Goal: Information Seeking & Learning: Learn about a topic

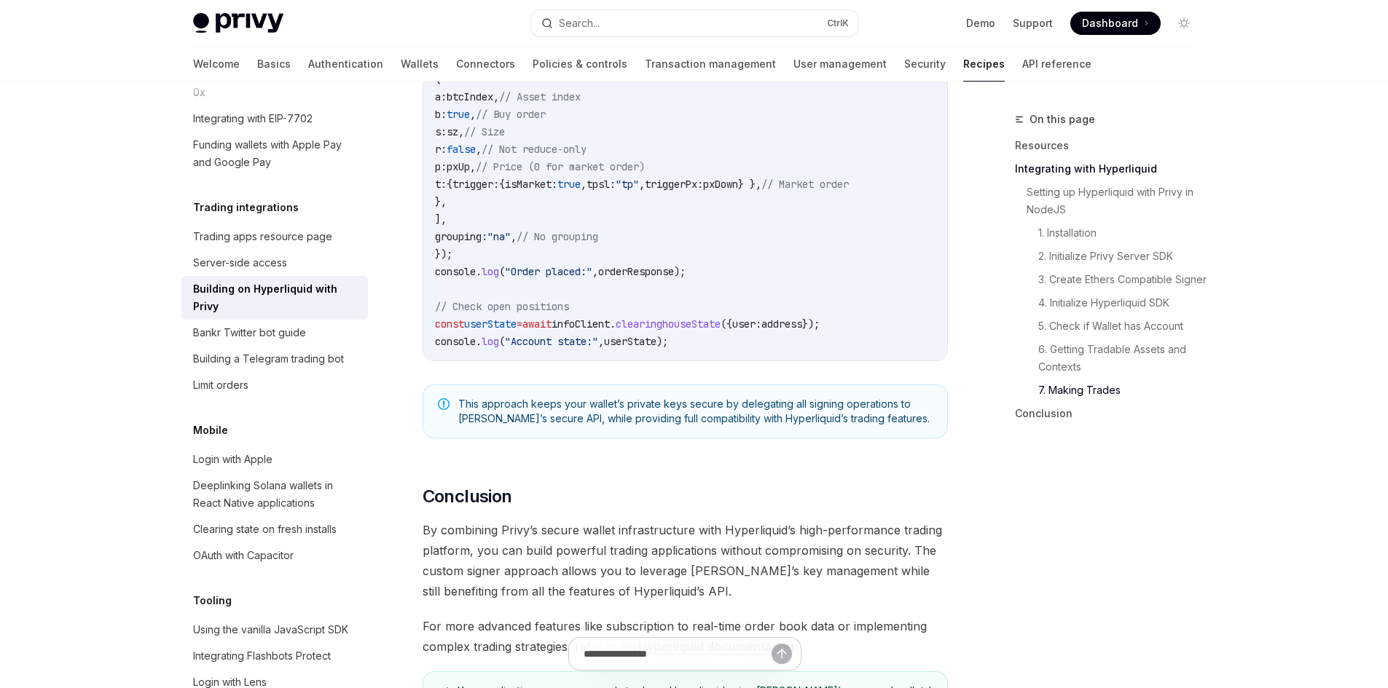
scroll to position [2914, 0]
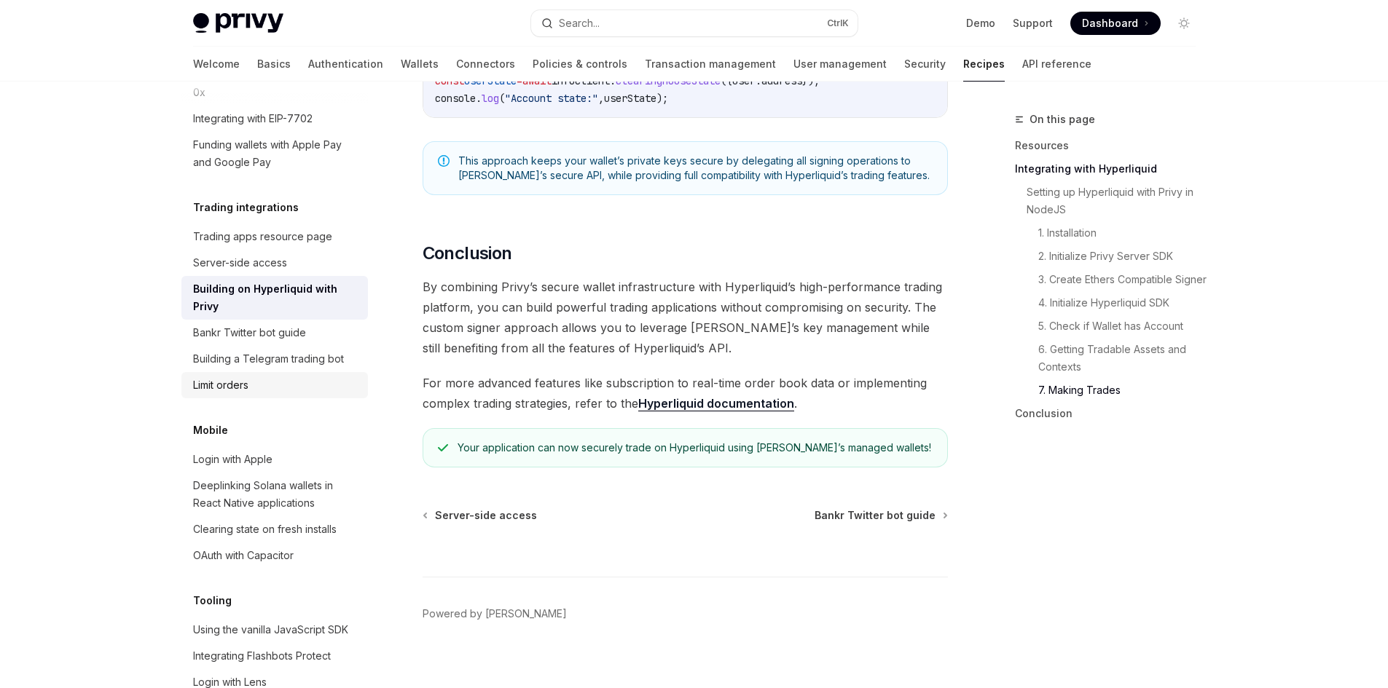
click at [232, 399] on link "Limit orders" at bounding box center [274, 385] width 187 height 26
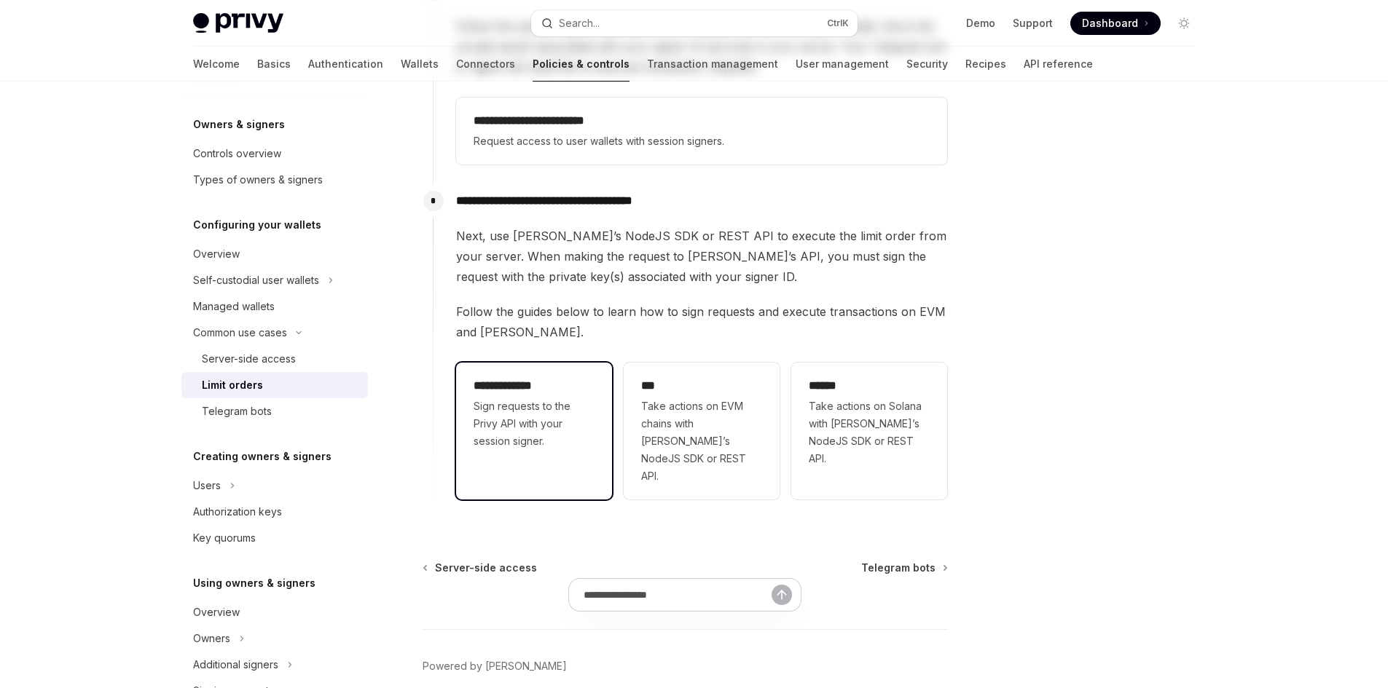
scroll to position [409, 0]
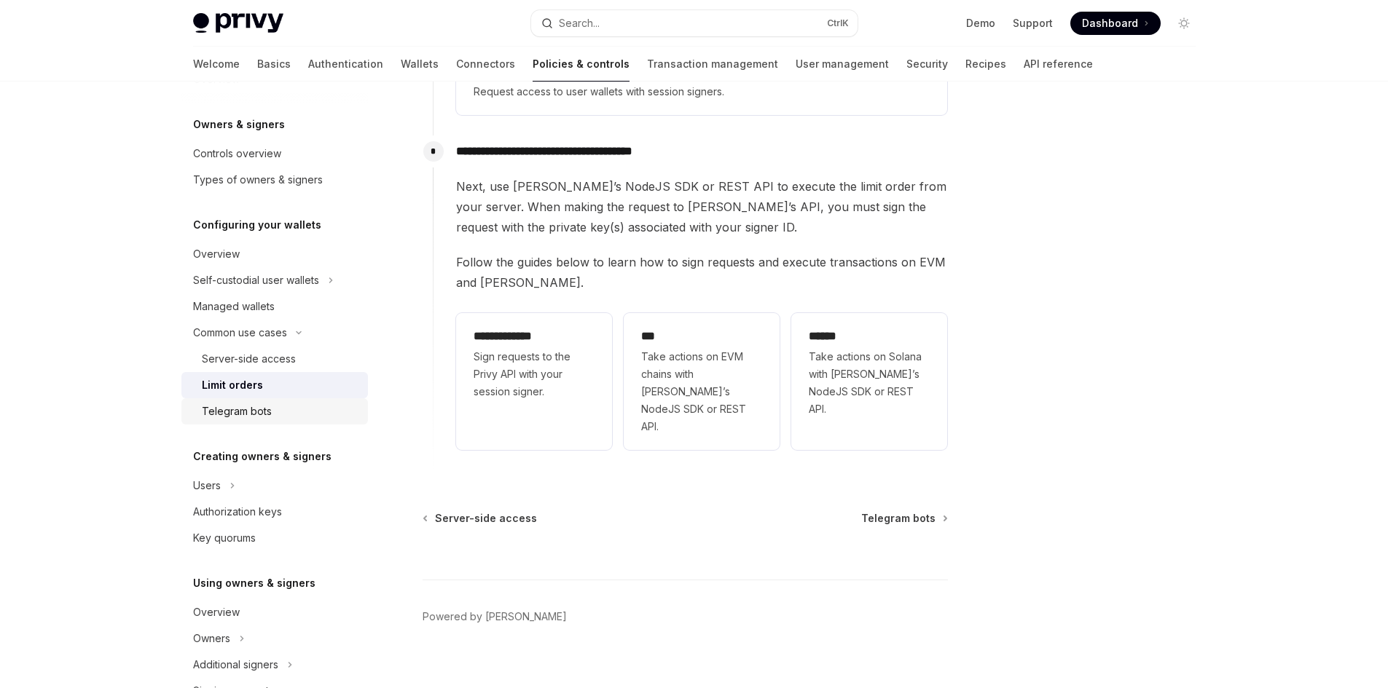
click at [271, 418] on div "Telegram bots" at bounding box center [280, 411] width 157 height 17
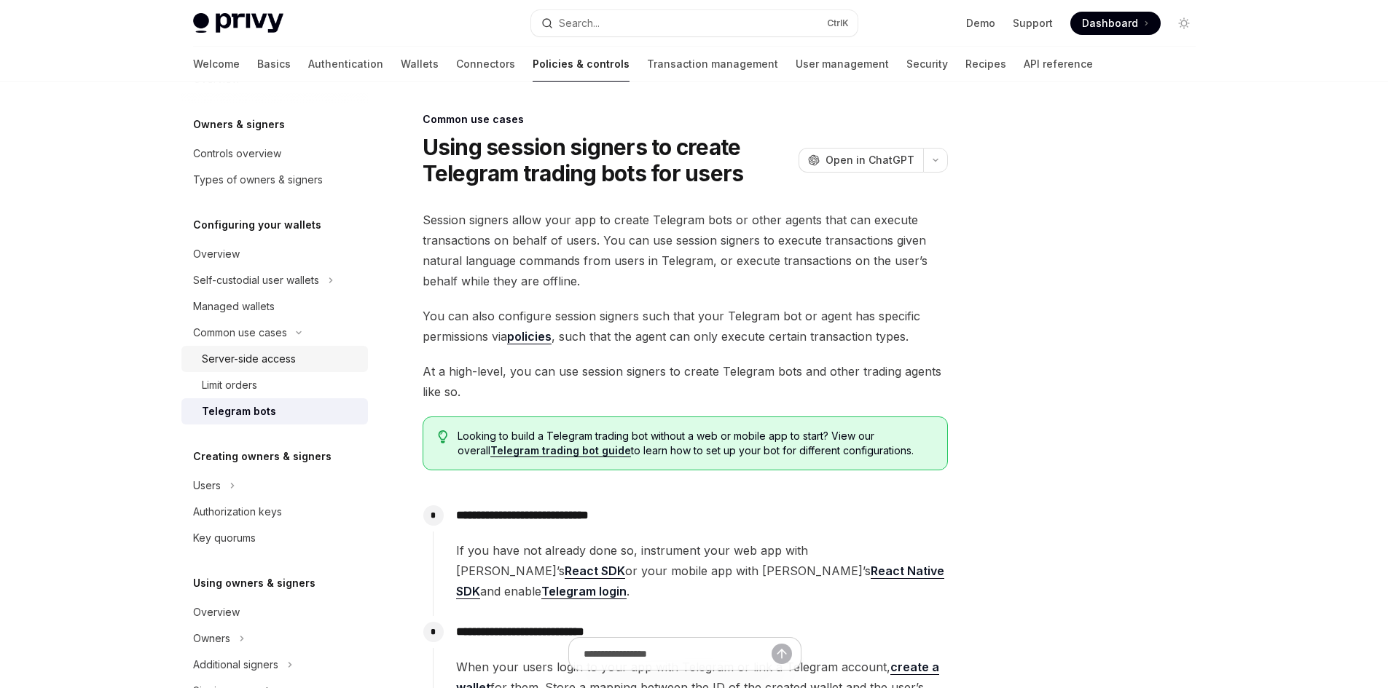
click at [280, 356] on div "Server-side access" at bounding box center [249, 358] width 94 height 17
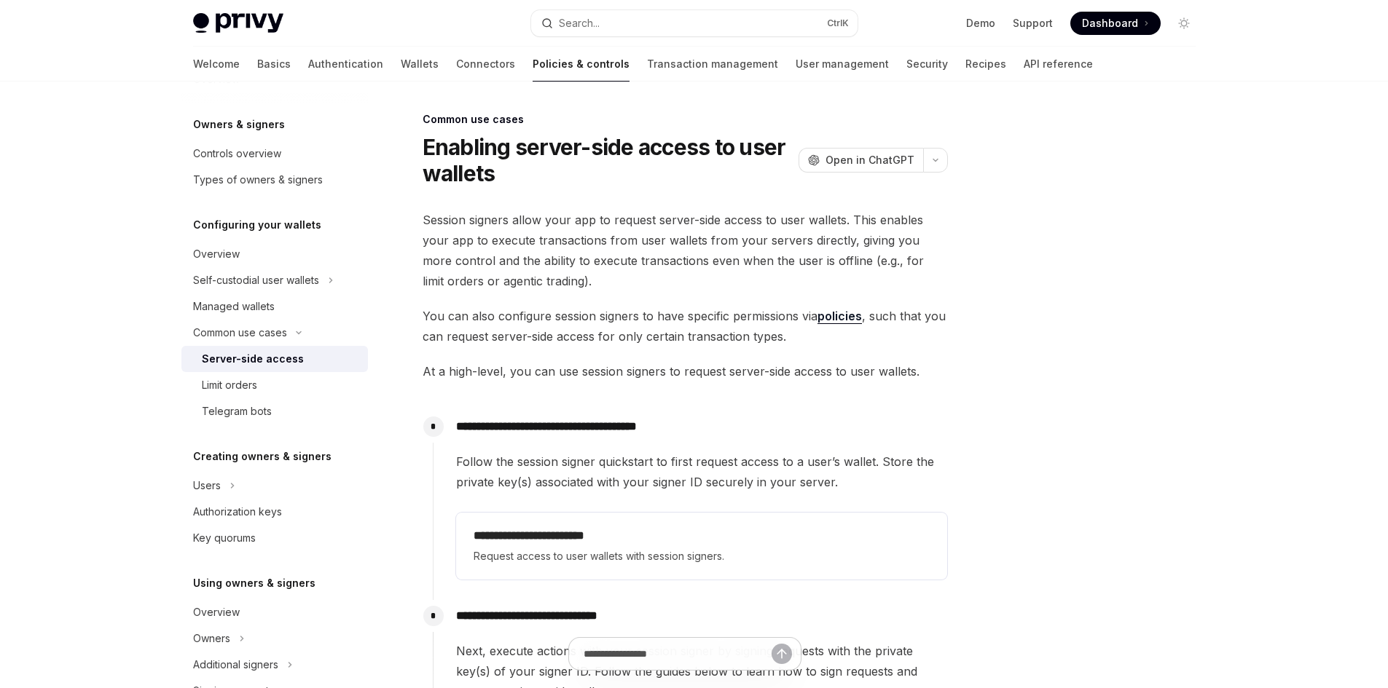
scroll to position [243, 0]
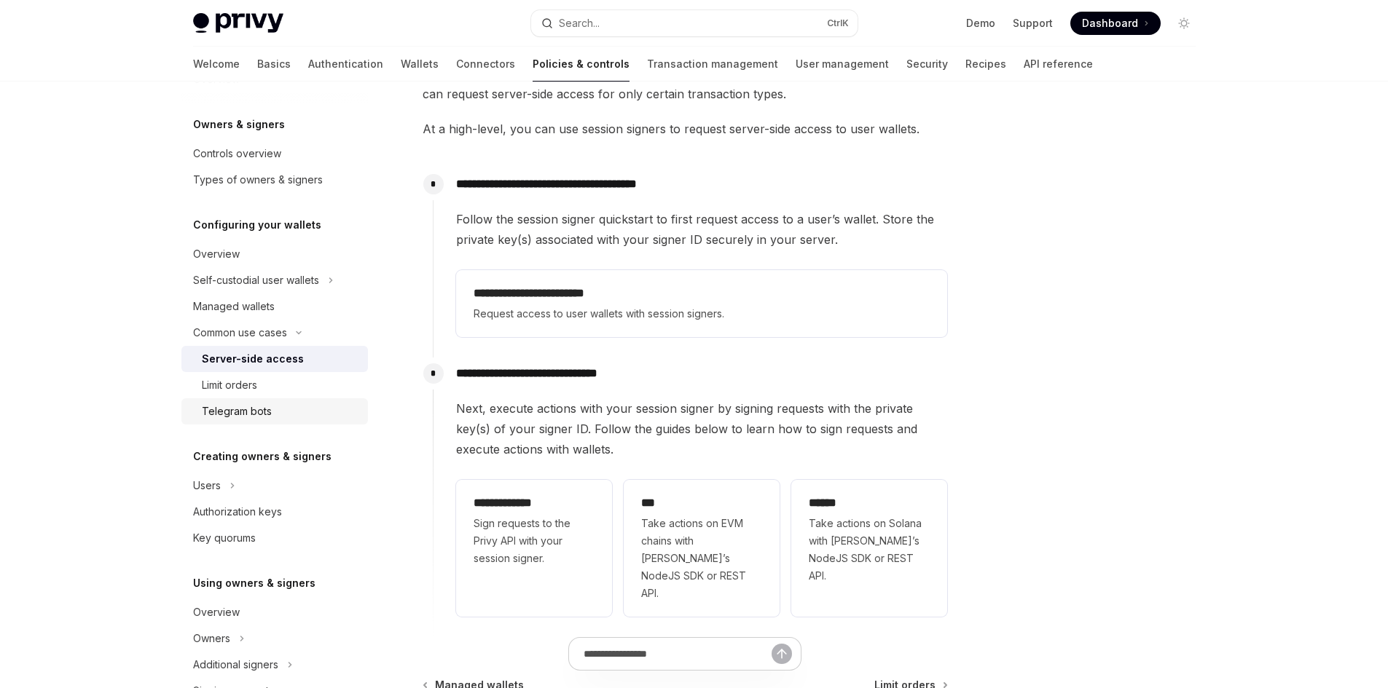
click at [264, 412] on div "Telegram bots" at bounding box center [237, 411] width 70 height 17
type textarea "*"
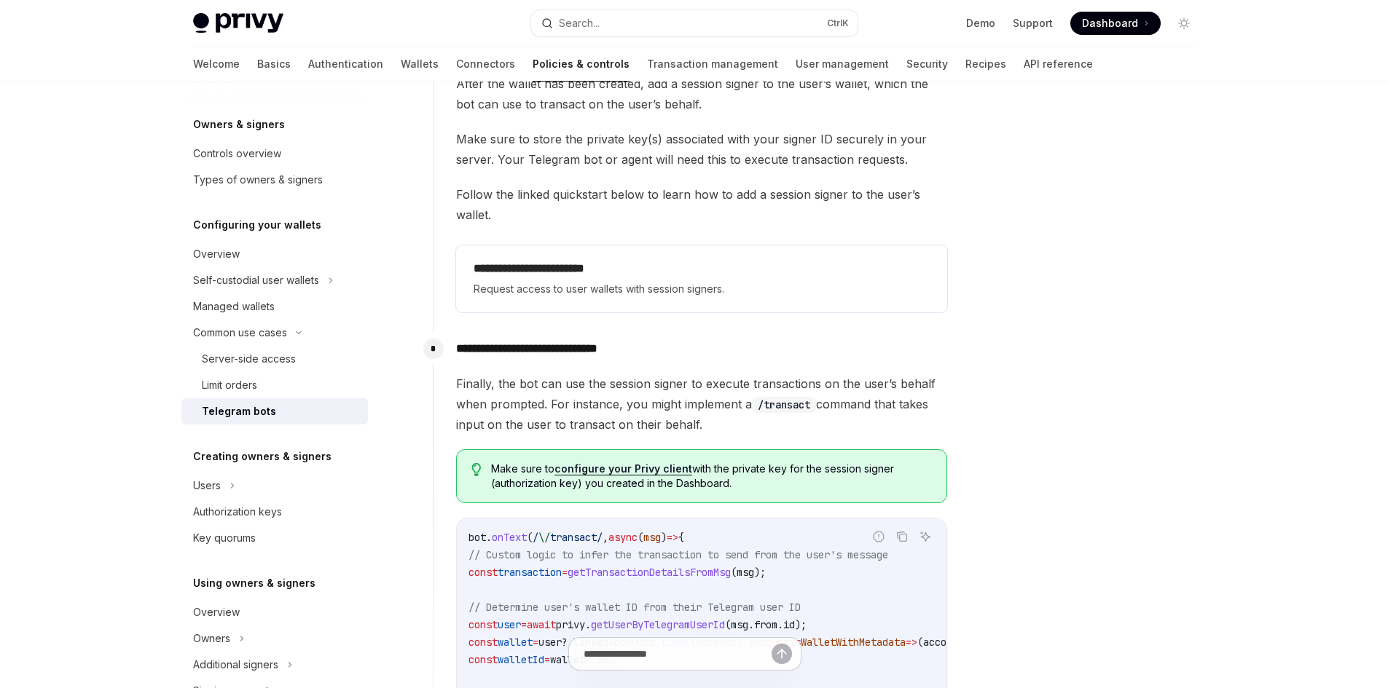
scroll to position [458, 0]
